Goal: Task Accomplishment & Management: Manage account settings

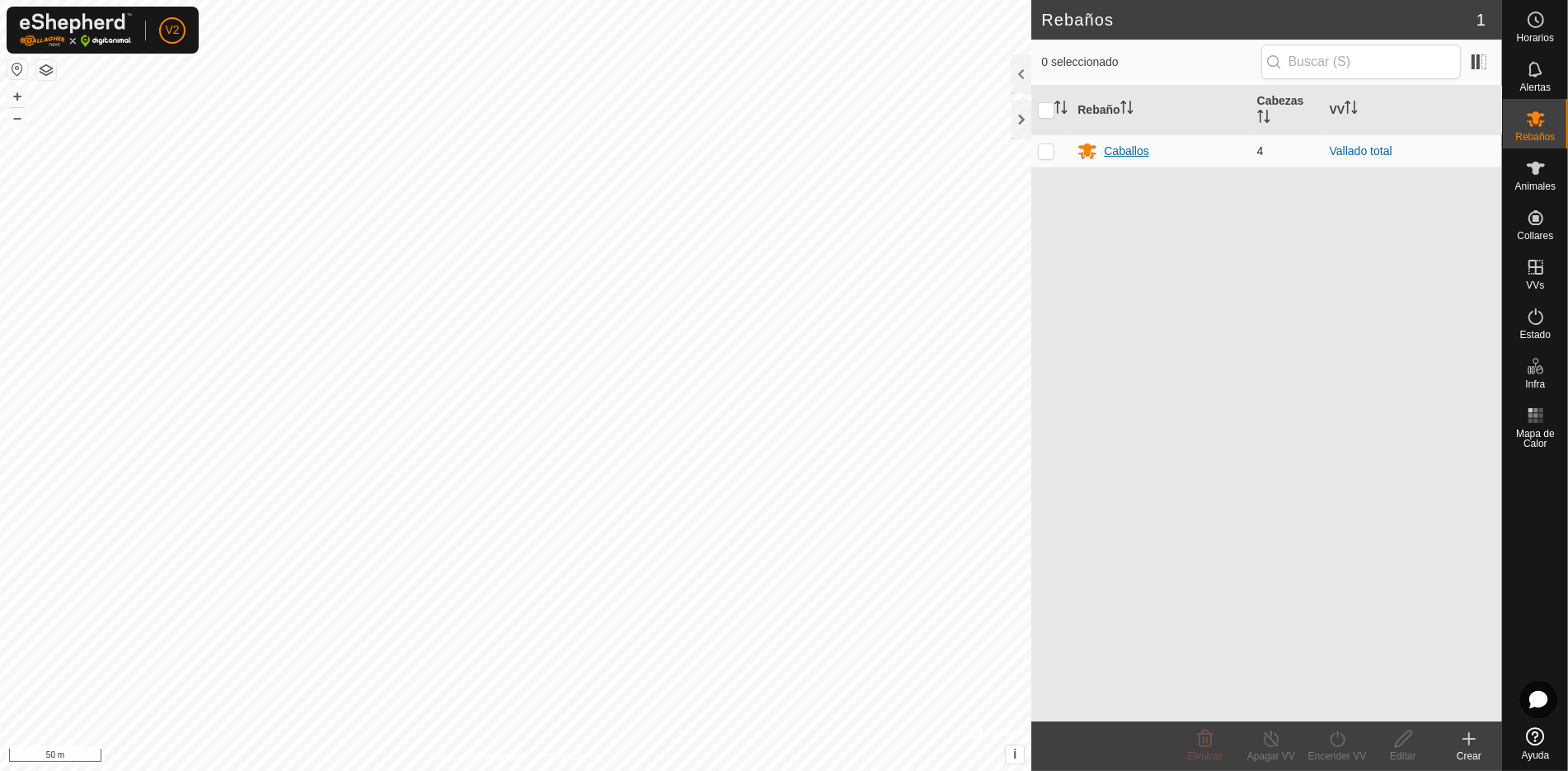
click at [1146, 154] on div "Caballos" at bounding box center [1126, 152] width 45 height 17
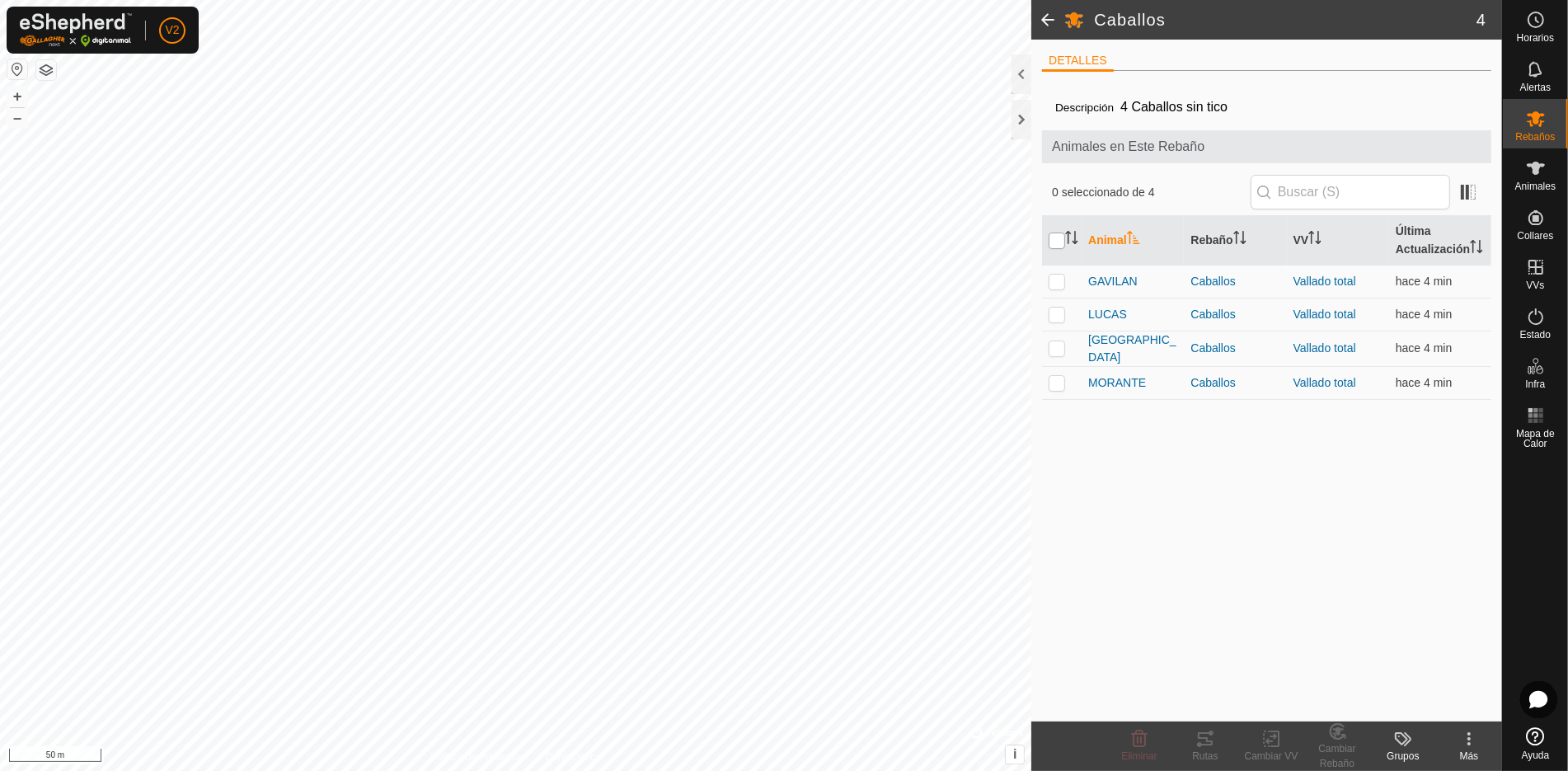
click at [1049, 240] on input "checkbox" at bounding box center [1056, 240] width 16 height 16
checkbox input "true"
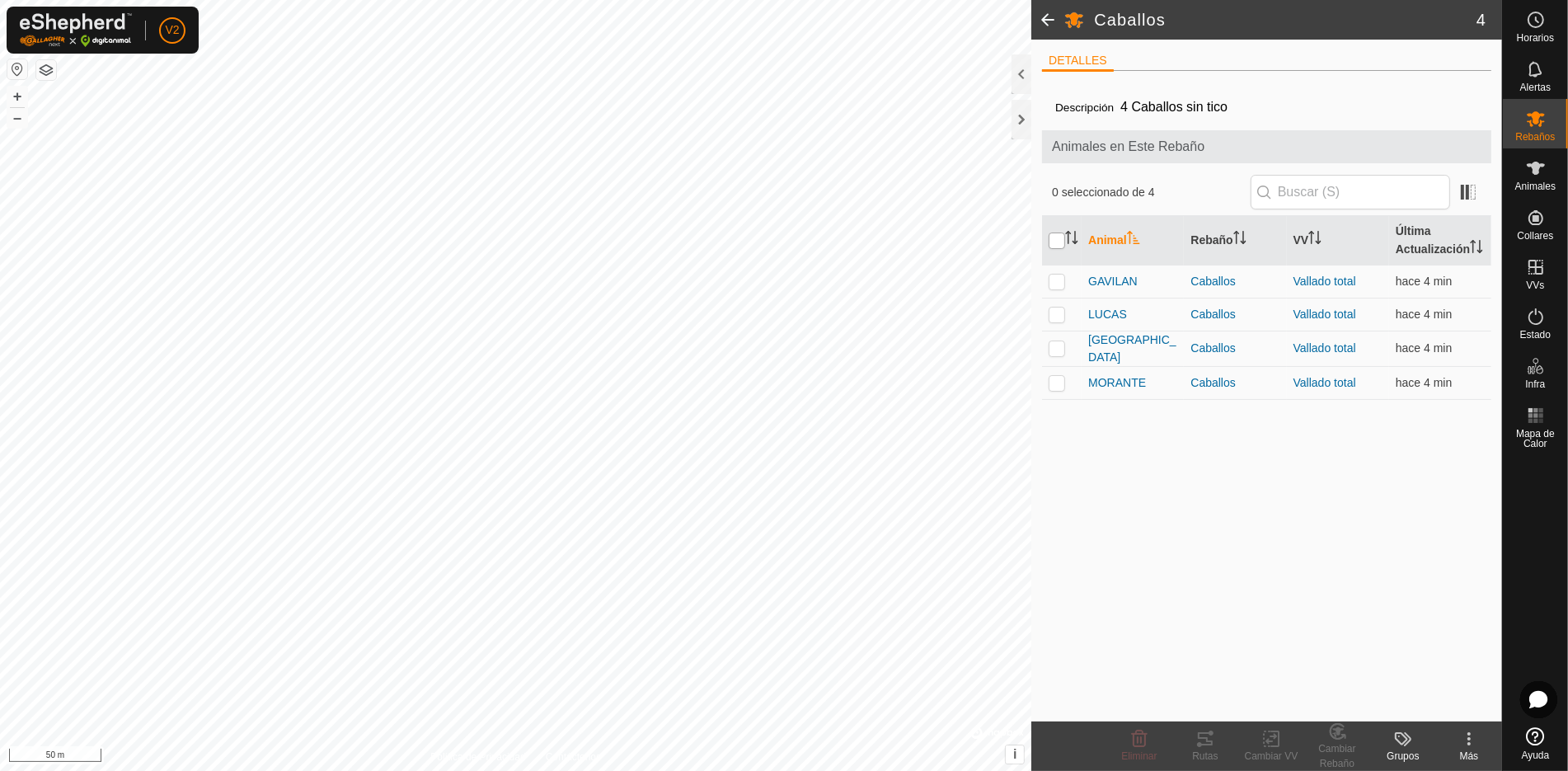
checkbox input "true"
click at [1210, 746] on icon at bounding box center [1205, 738] width 20 height 20
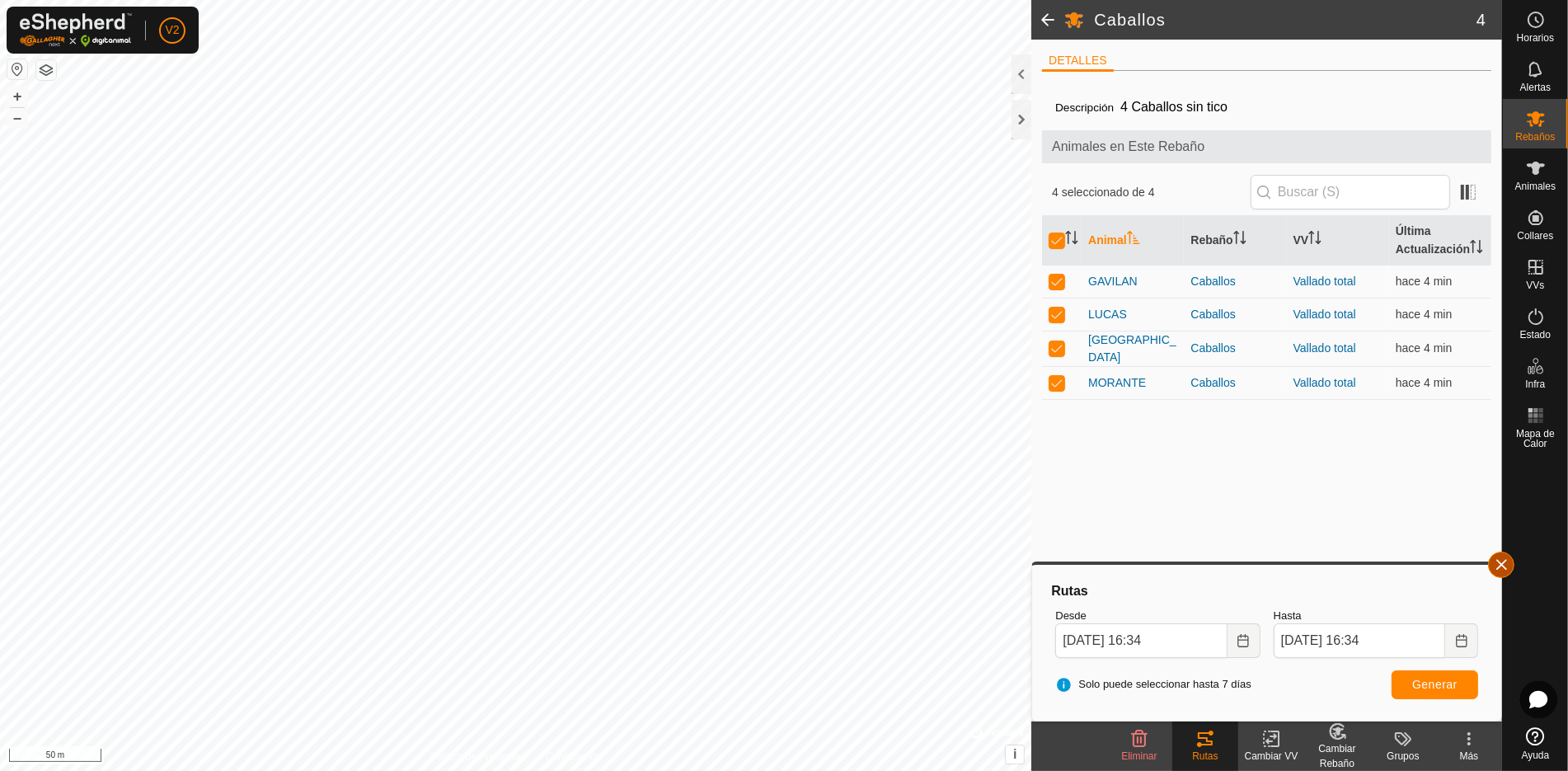
click at [1496, 573] on button "button" at bounding box center [1502, 565] width 27 height 27
